Goal: Task Accomplishment & Management: Manage account settings

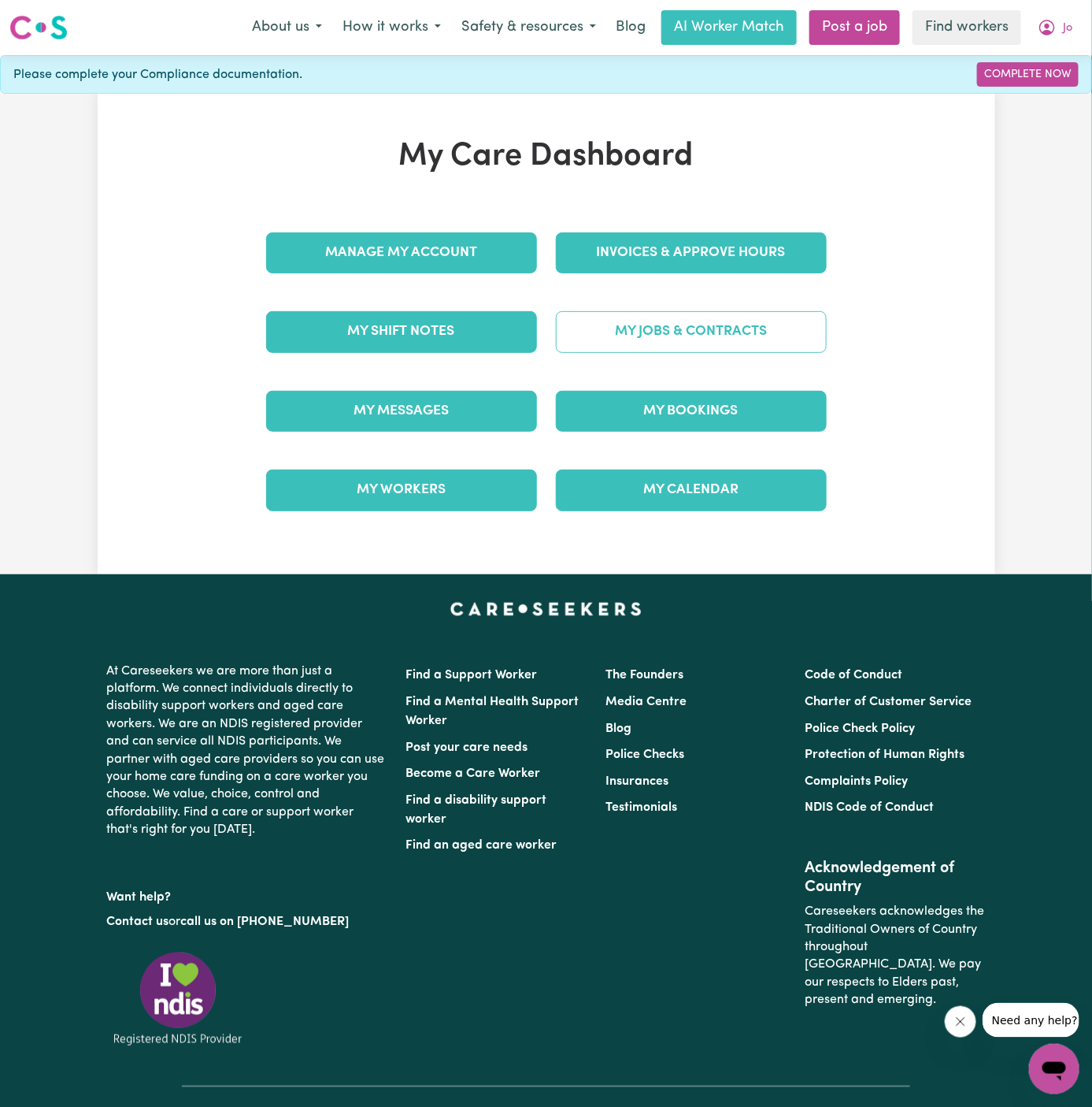
click at [714, 345] on link "My Jobs & Contracts" at bounding box center [692, 332] width 271 height 41
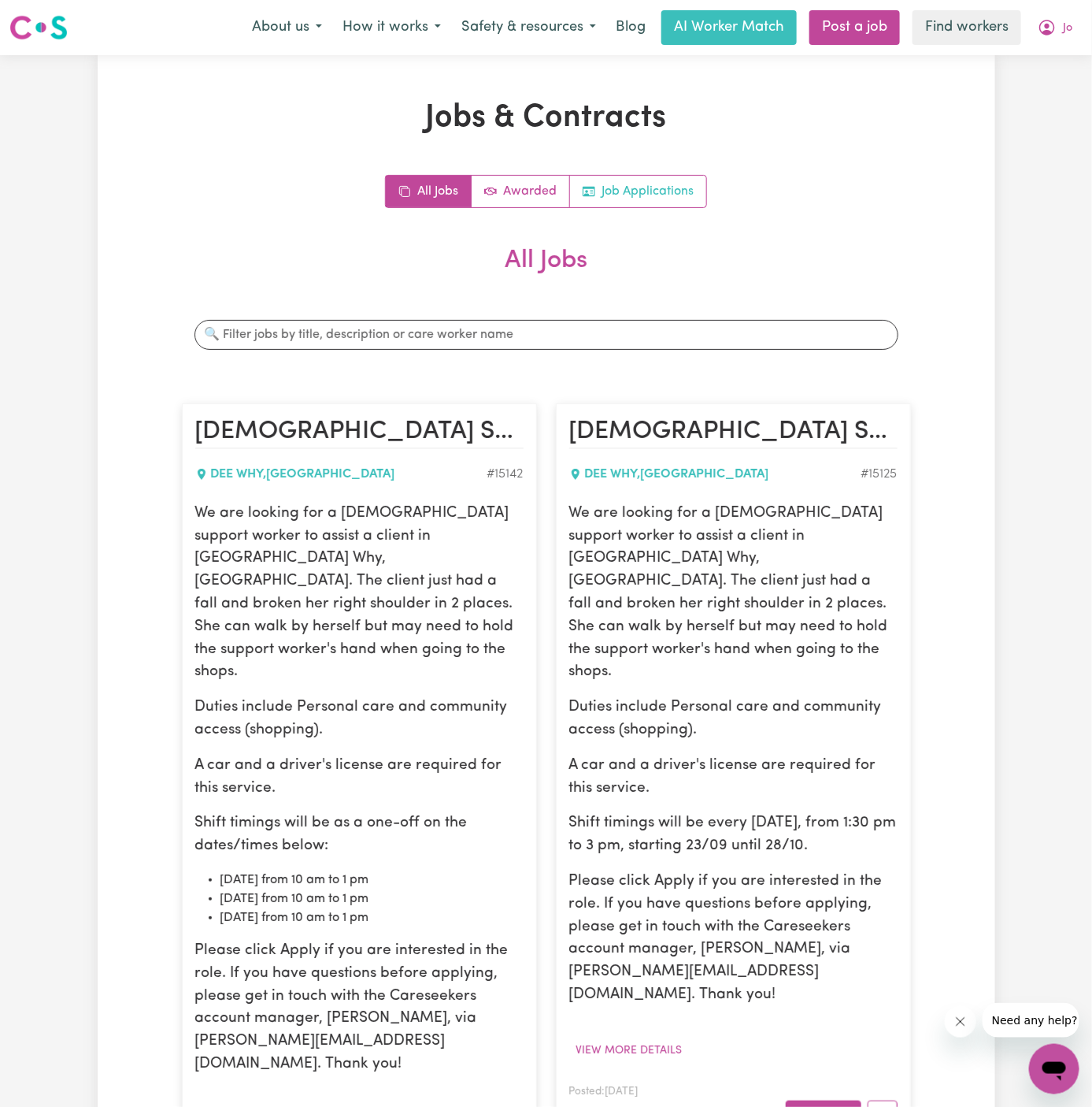
click at [649, 202] on link "Job Applications" at bounding box center [638, 191] width 136 height 32
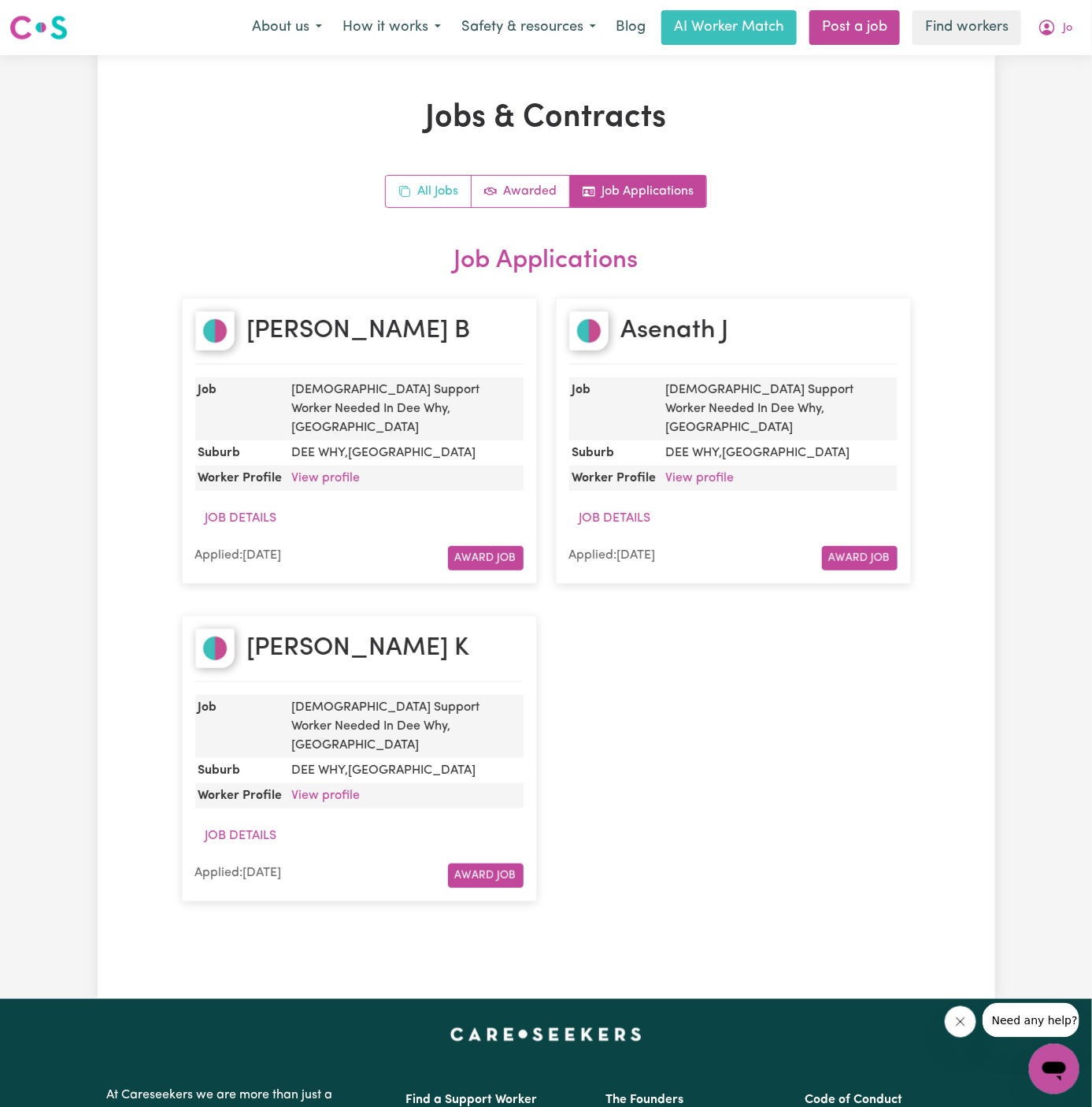
click at [429, 189] on link "All Jobs" at bounding box center [429, 191] width 86 height 32
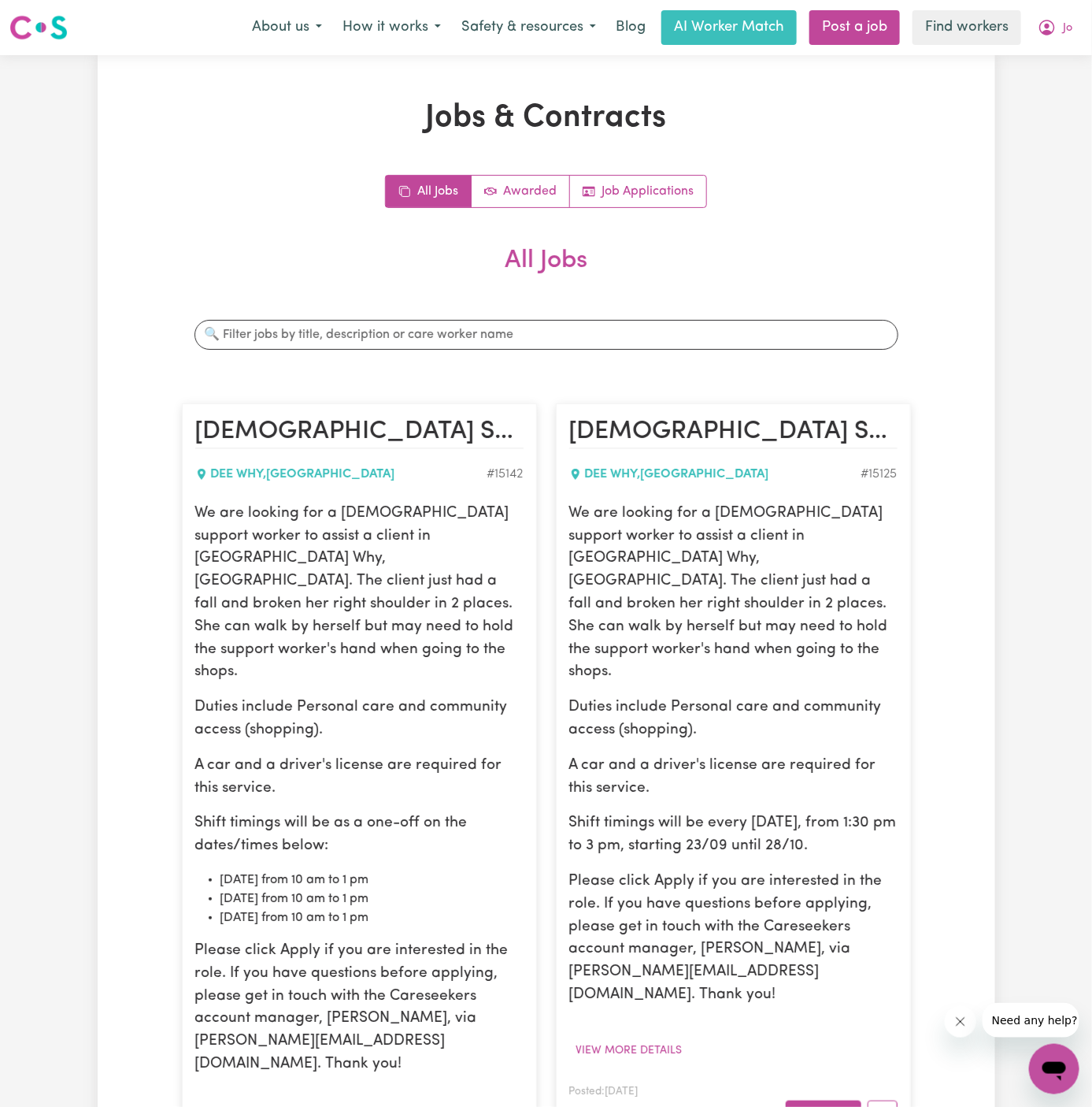
click at [447, 623] on p "We are looking for a [DEMOGRAPHIC_DATA] support worker to assist a client in [G…" at bounding box center [359, 593] width 328 height 181
click at [1064, 33] on span "Jo" at bounding box center [1068, 28] width 9 height 17
click at [1062, 98] on link "Logout" at bounding box center [1020, 90] width 124 height 30
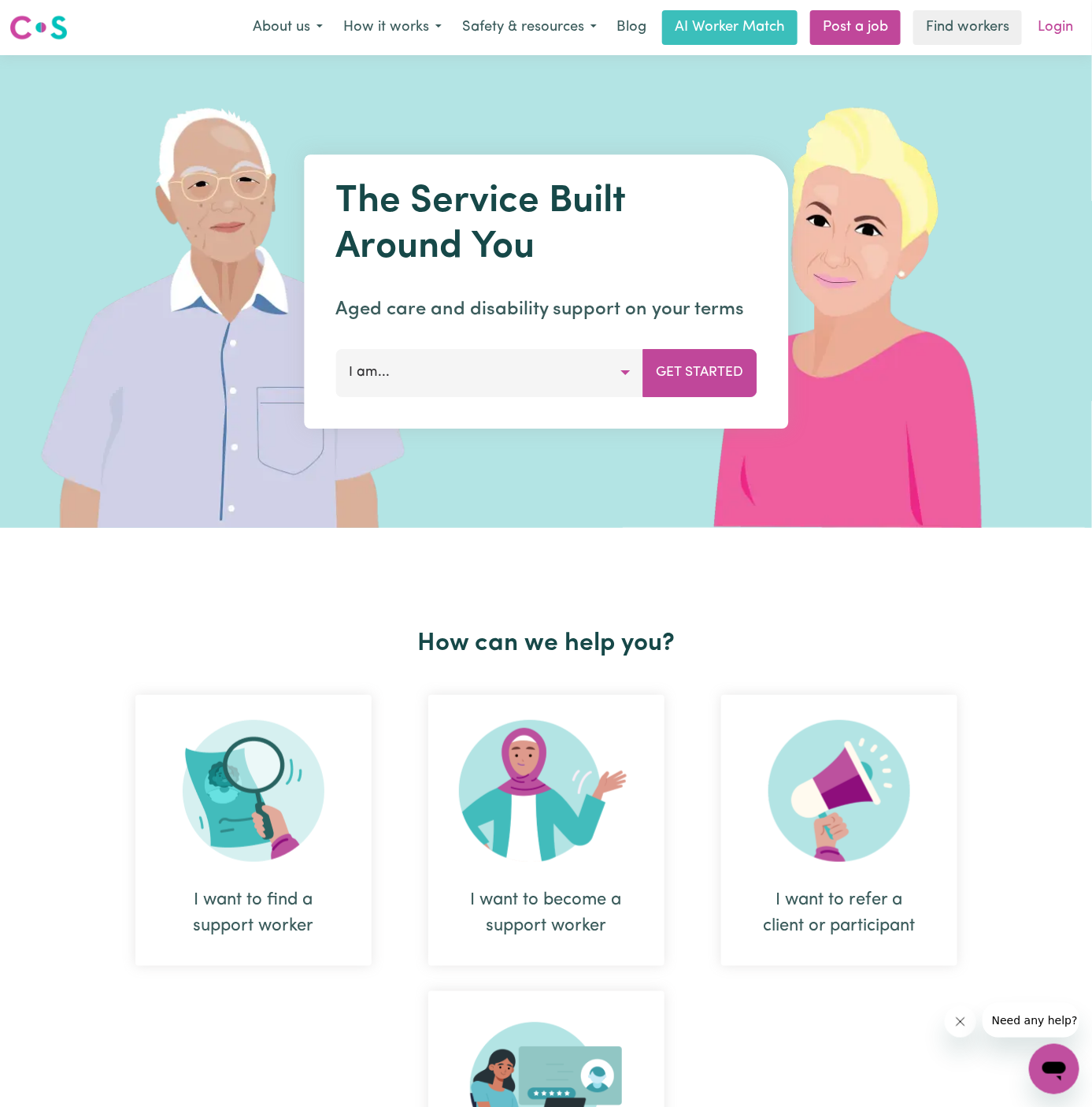
click at [1064, 37] on link "Login" at bounding box center [1055, 28] width 54 height 34
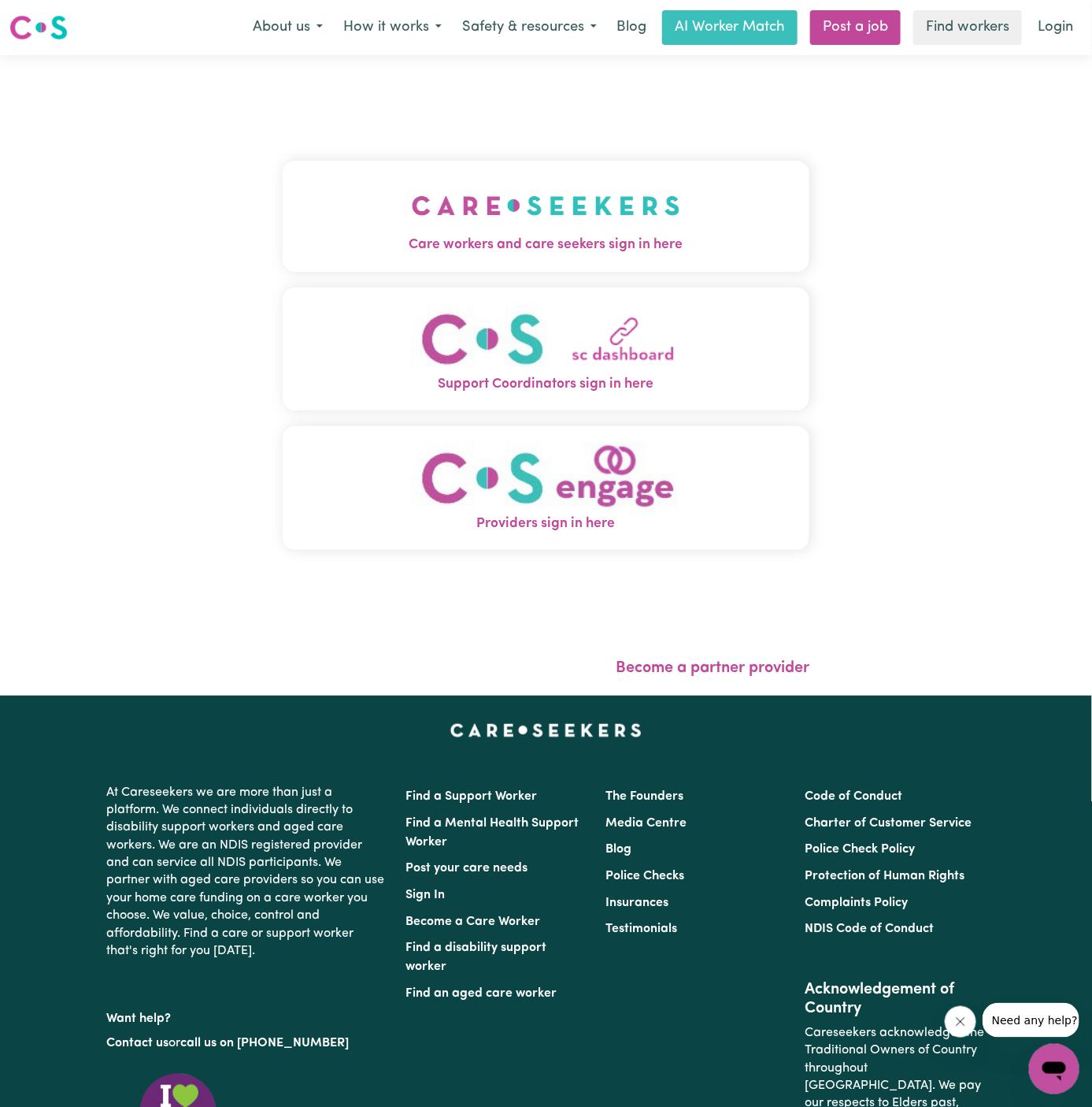
click at [543, 223] on img "Care workers and care seekers sign in here" at bounding box center [546, 206] width 269 height 59
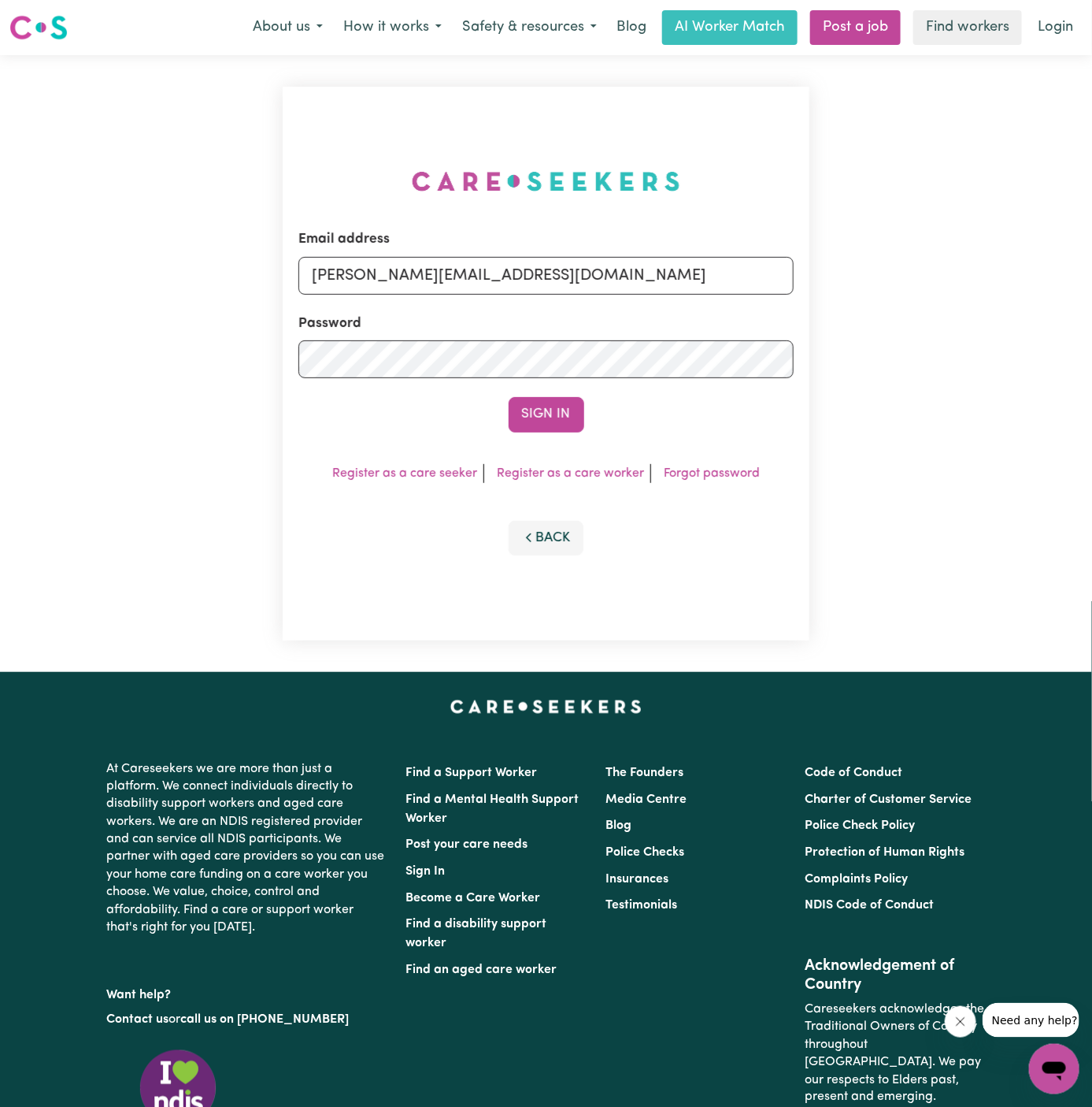
click at [643, 296] on form "Email address [PERSON_NAME][EMAIL_ADDRESS][DOMAIN_NAME] Password Sign In" at bounding box center [547, 330] width 496 height 202
click at [530, 261] on input "[PERSON_NAME][EMAIL_ADDRESS][DOMAIN_NAME]" at bounding box center [547, 276] width 496 height 38
